Goal: Task Accomplishment & Management: Manage account settings

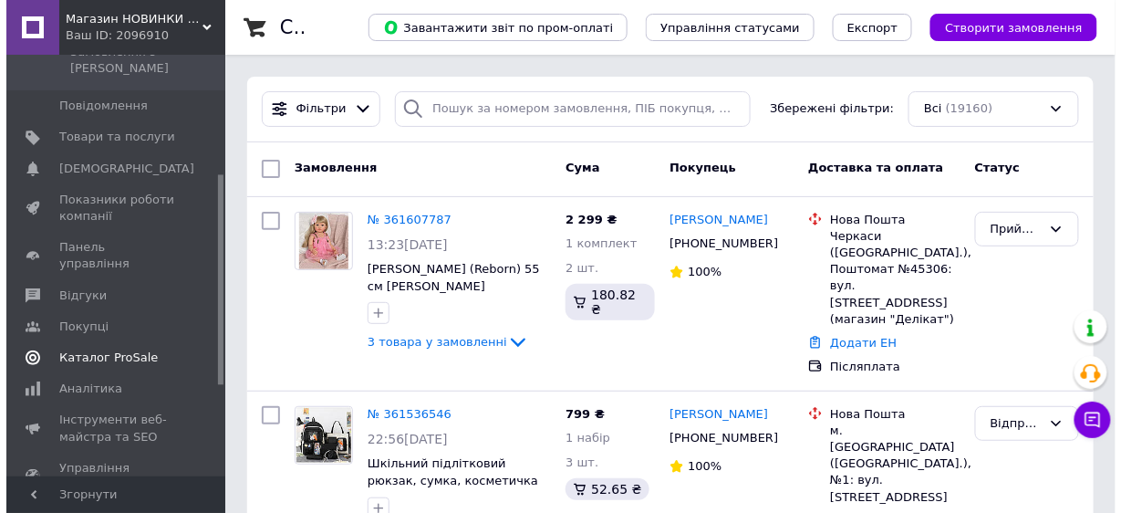
scroll to position [365, 0]
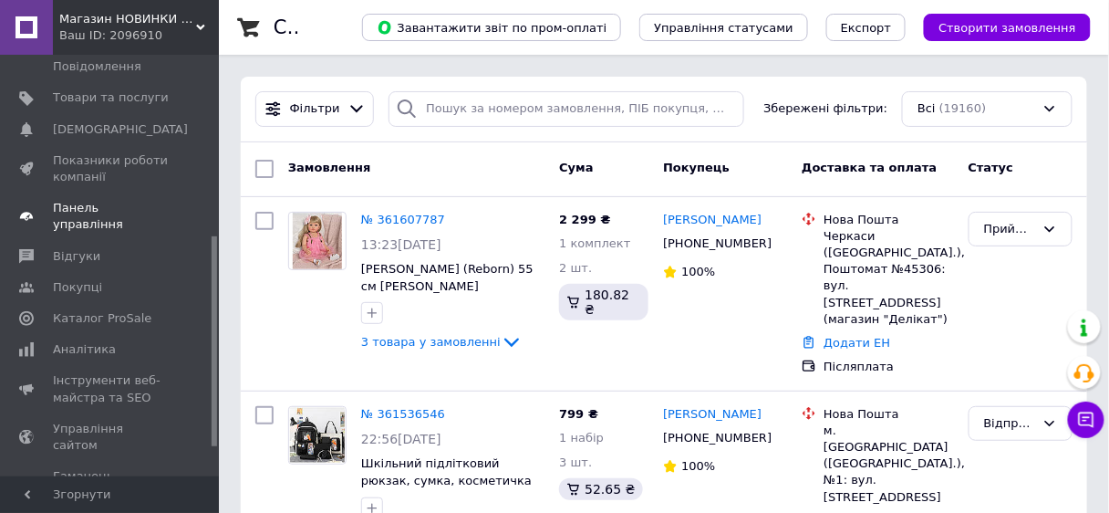
click at [140, 200] on span "Панель управління" at bounding box center [111, 216] width 116 height 33
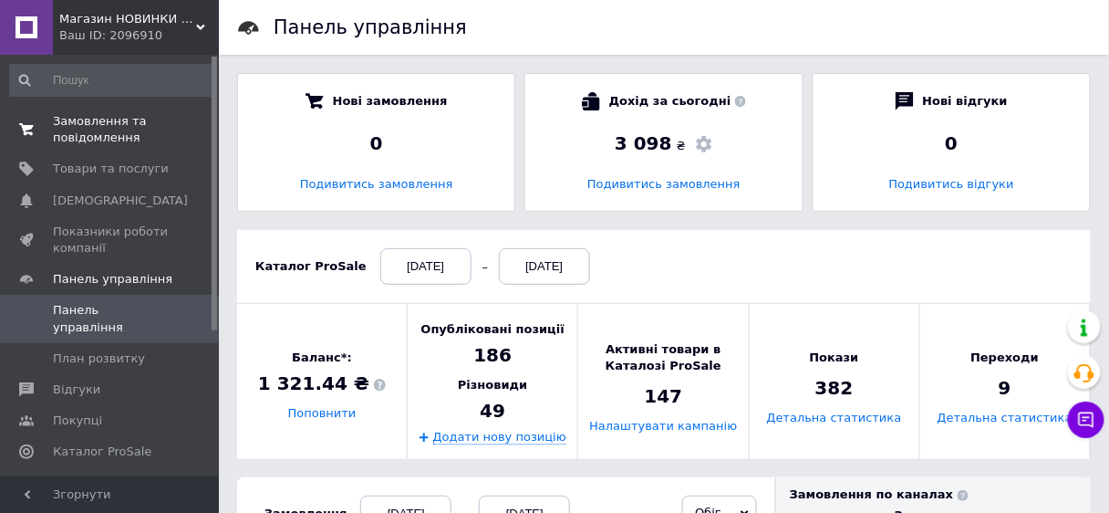
click at [109, 113] on span "Замовлення та повідомлення" at bounding box center [111, 129] width 116 height 33
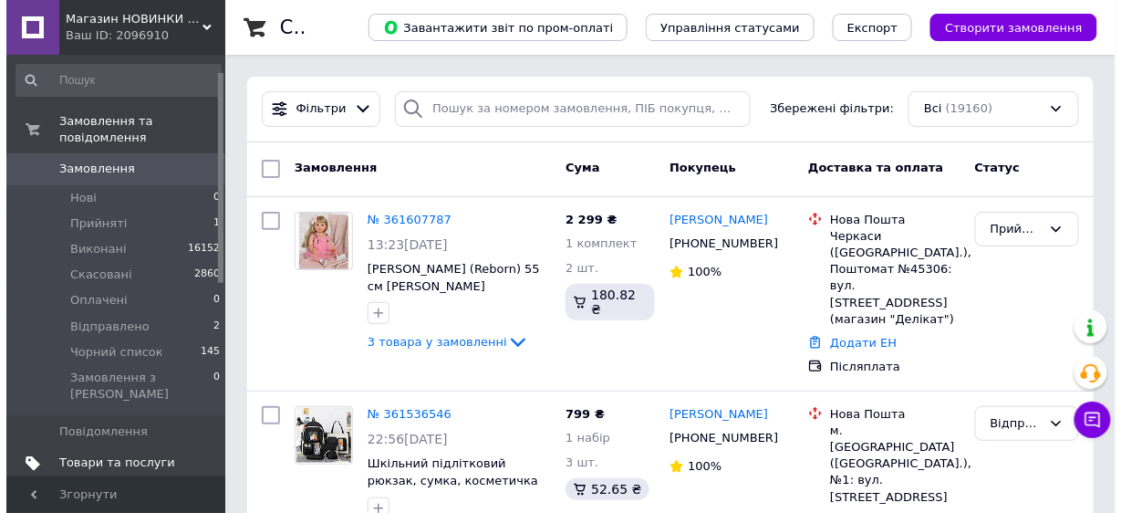
scroll to position [146, 0]
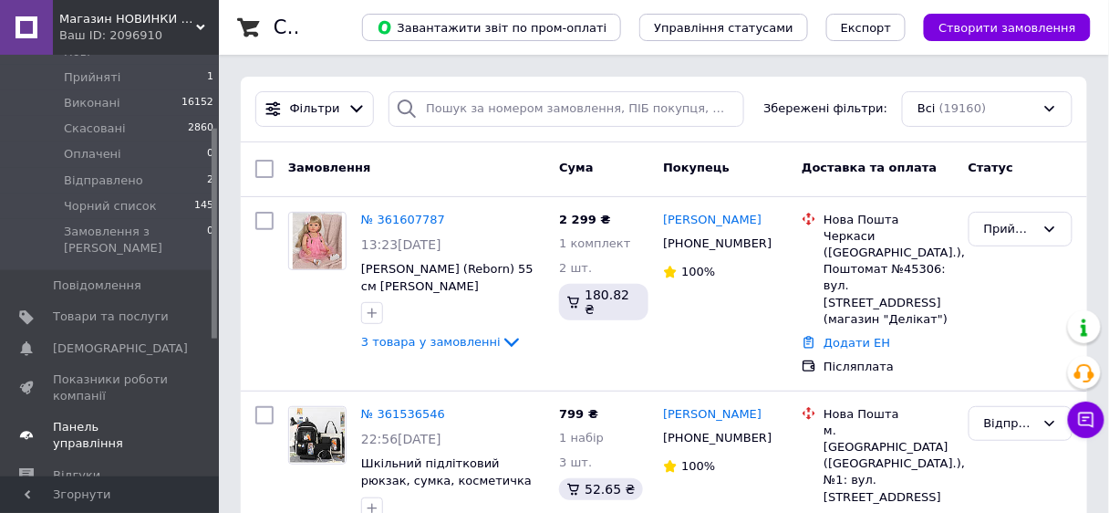
click at [155, 419] on span "Панель управління" at bounding box center [111, 435] width 116 height 33
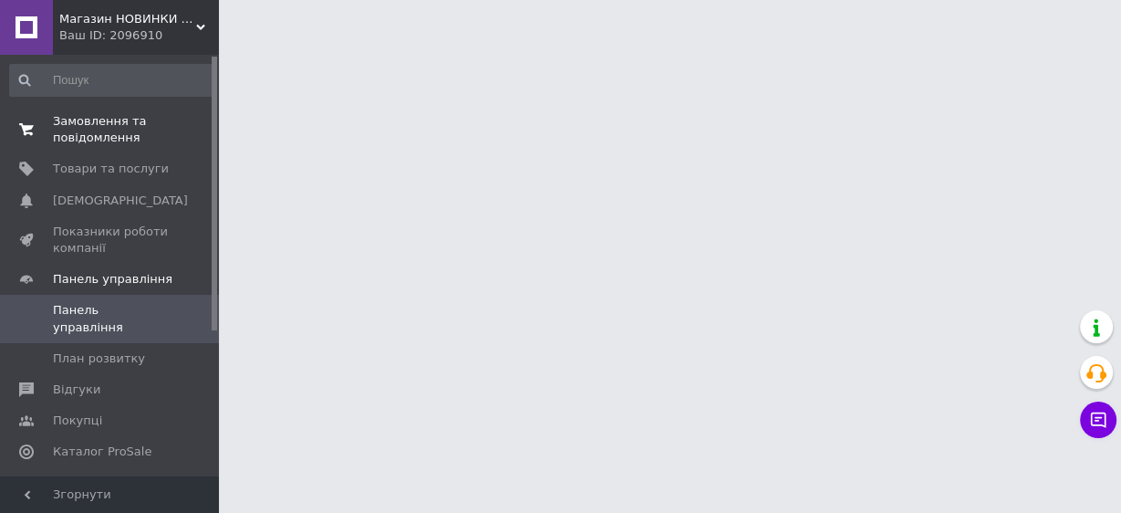
click at [120, 133] on span "Замовлення та повідомлення" at bounding box center [111, 129] width 116 height 33
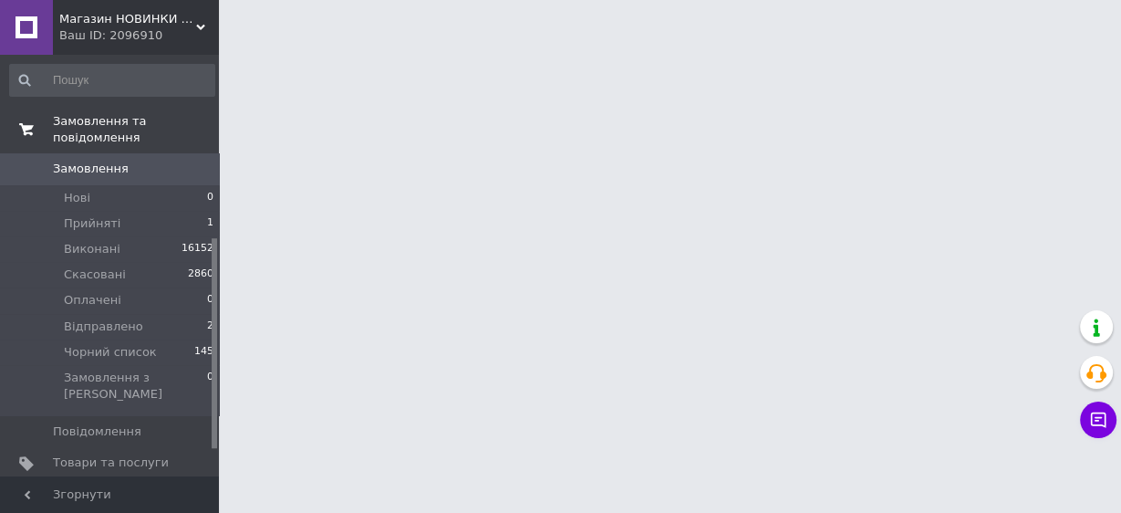
scroll to position [368, 0]
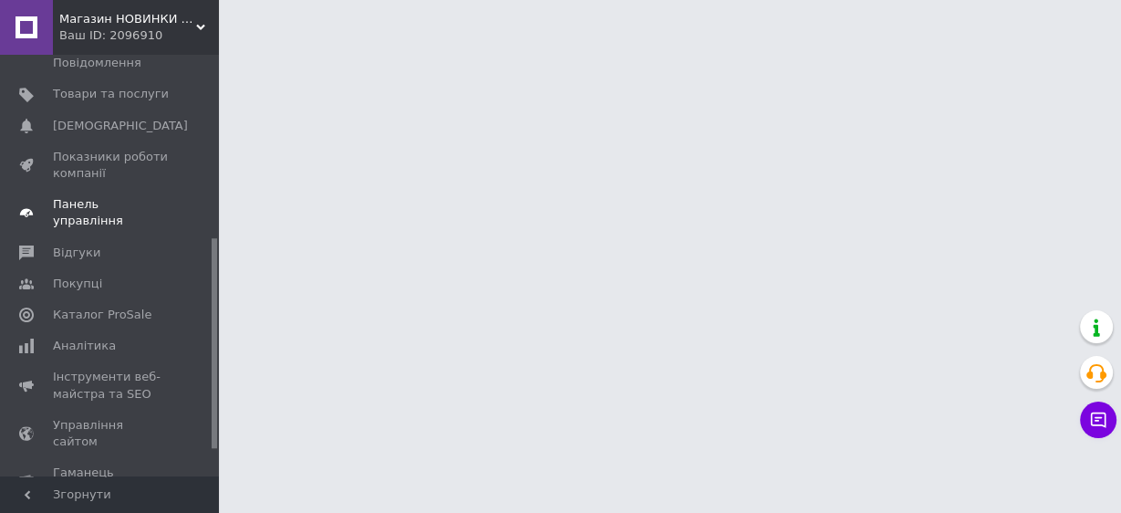
click at [156, 196] on span "Панель управління" at bounding box center [111, 212] width 116 height 33
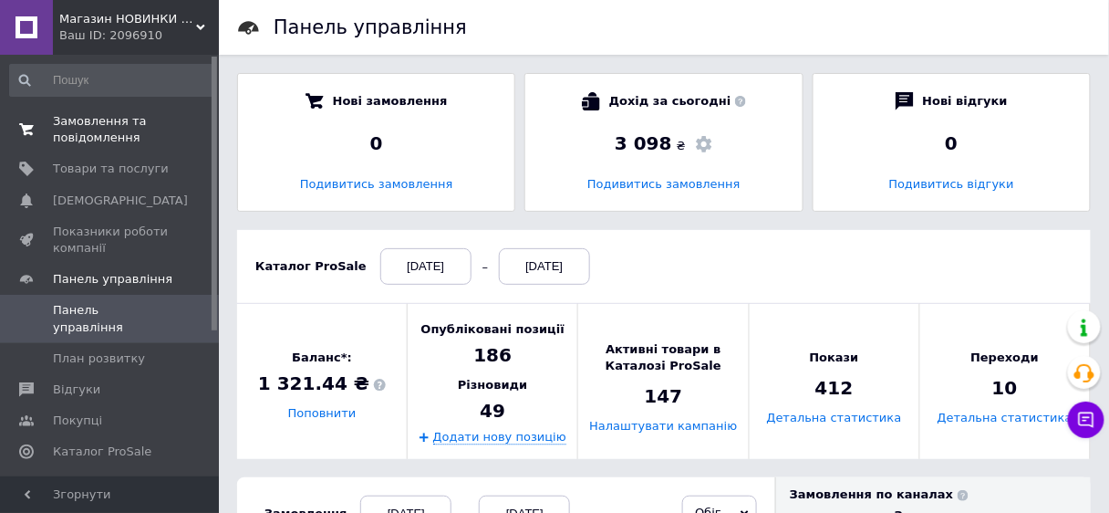
click at [119, 133] on span "Замовлення та повідомлення" at bounding box center [111, 129] width 116 height 33
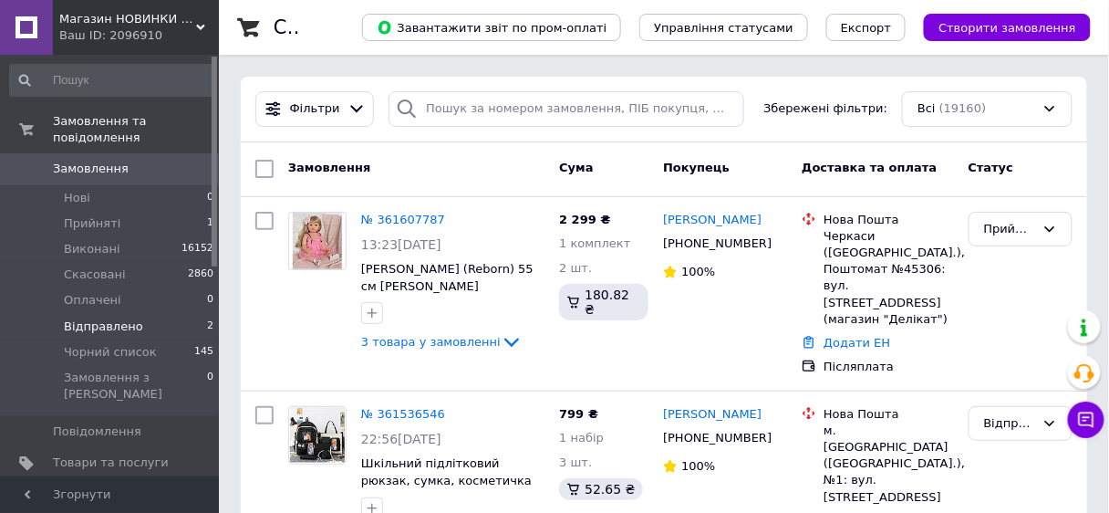
click at [157, 314] on li "Відправлено 2" at bounding box center [112, 327] width 224 height 26
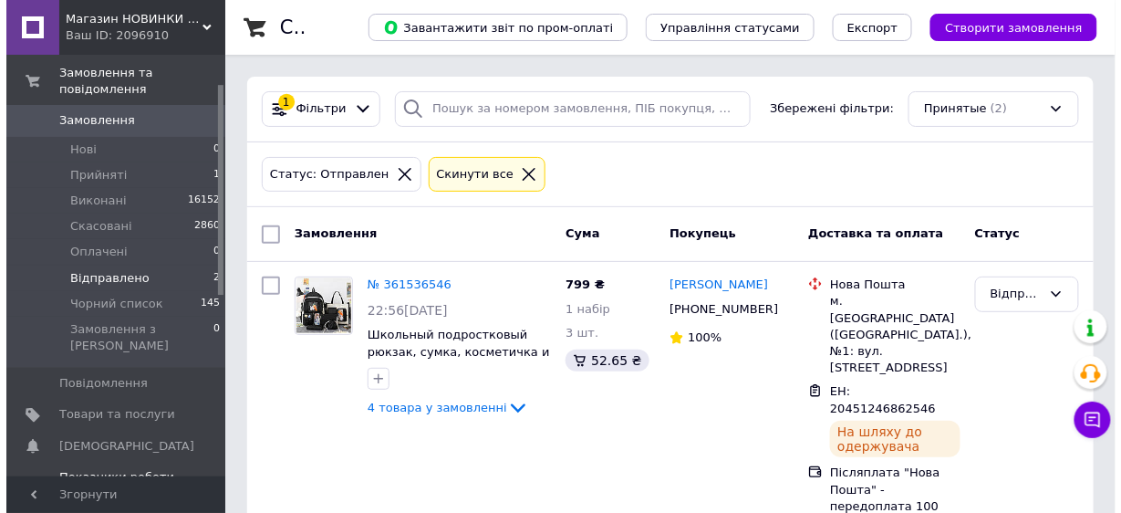
scroll to position [73, 0]
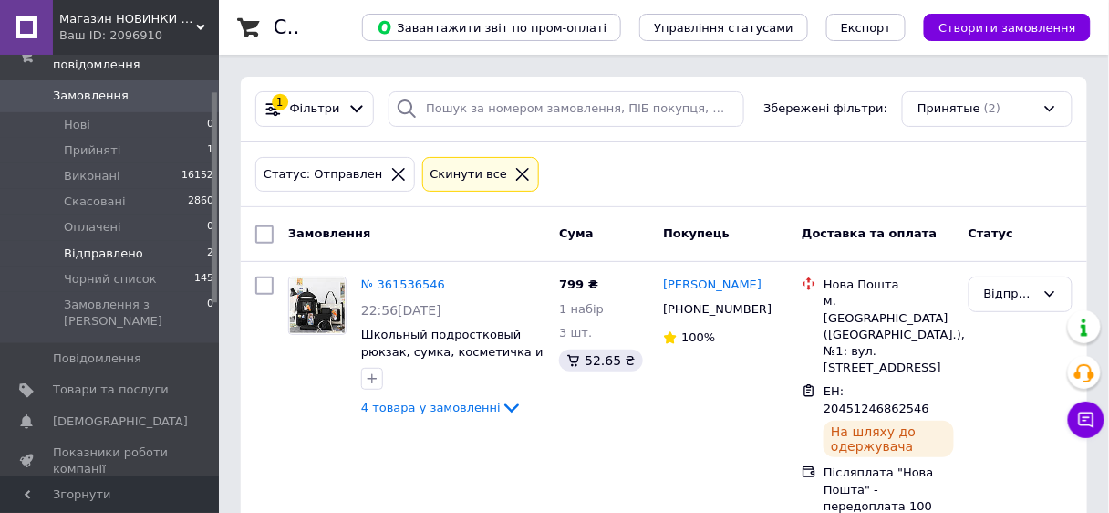
click at [149, 492] on span "Панель управління" at bounding box center [111, 508] width 116 height 33
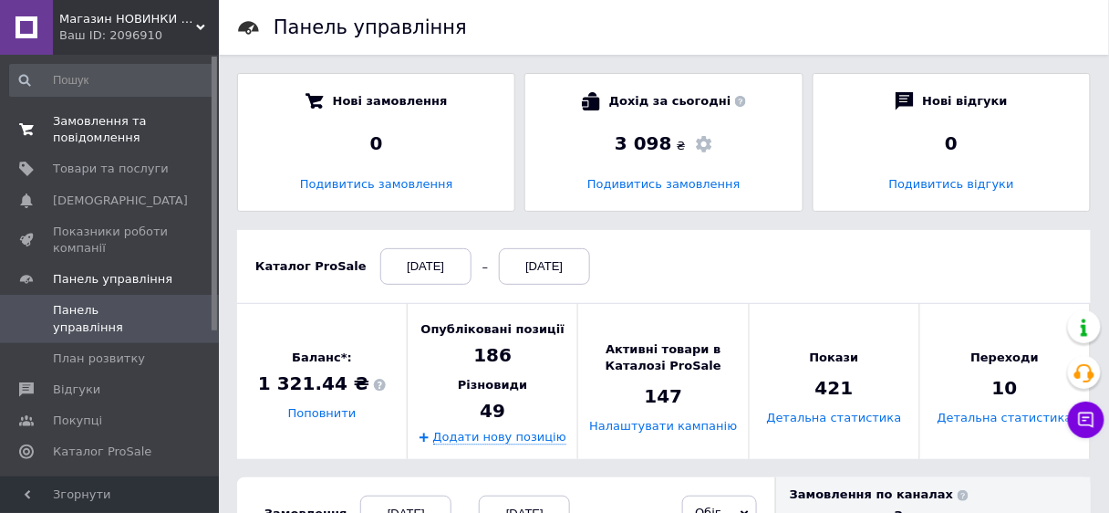
click at [82, 136] on span "Замовлення та повідомлення" at bounding box center [111, 129] width 116 height 33
